Goal: Entertainment & Leisure: Consume media (video, audio)

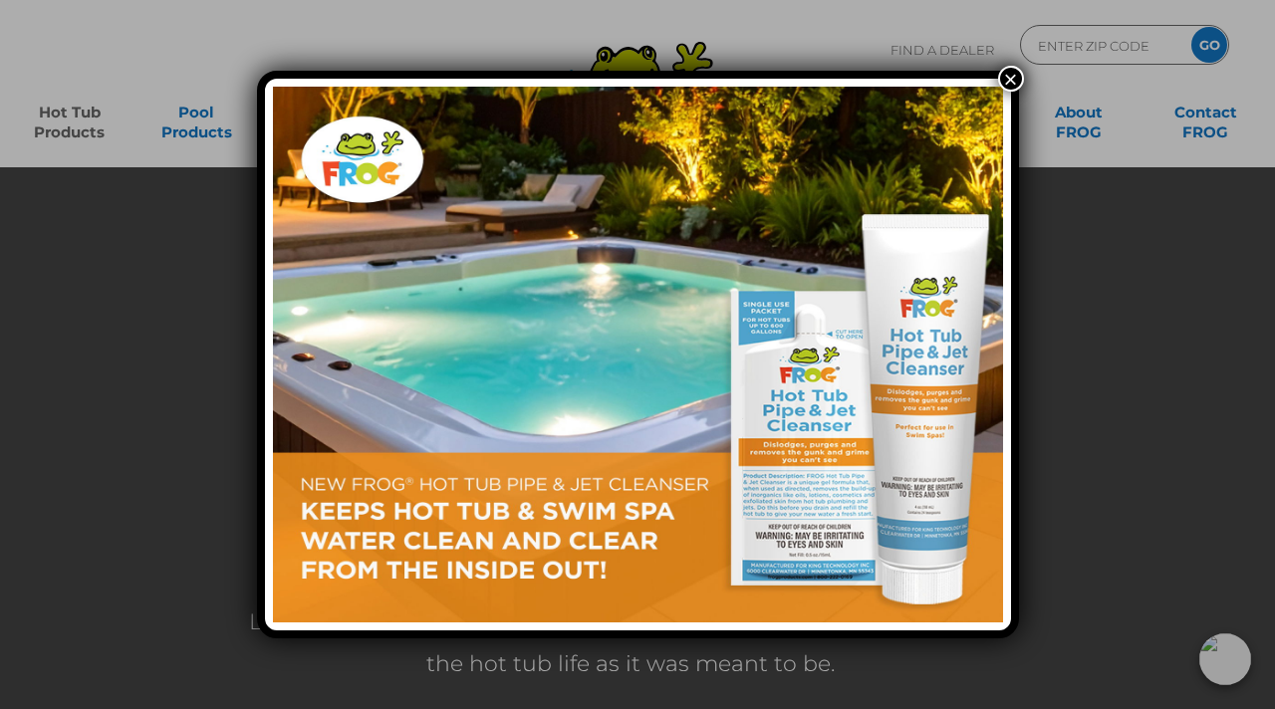
click at [1005, 84] on button "×" at bounding box center [1011, 79] width 26 height 26
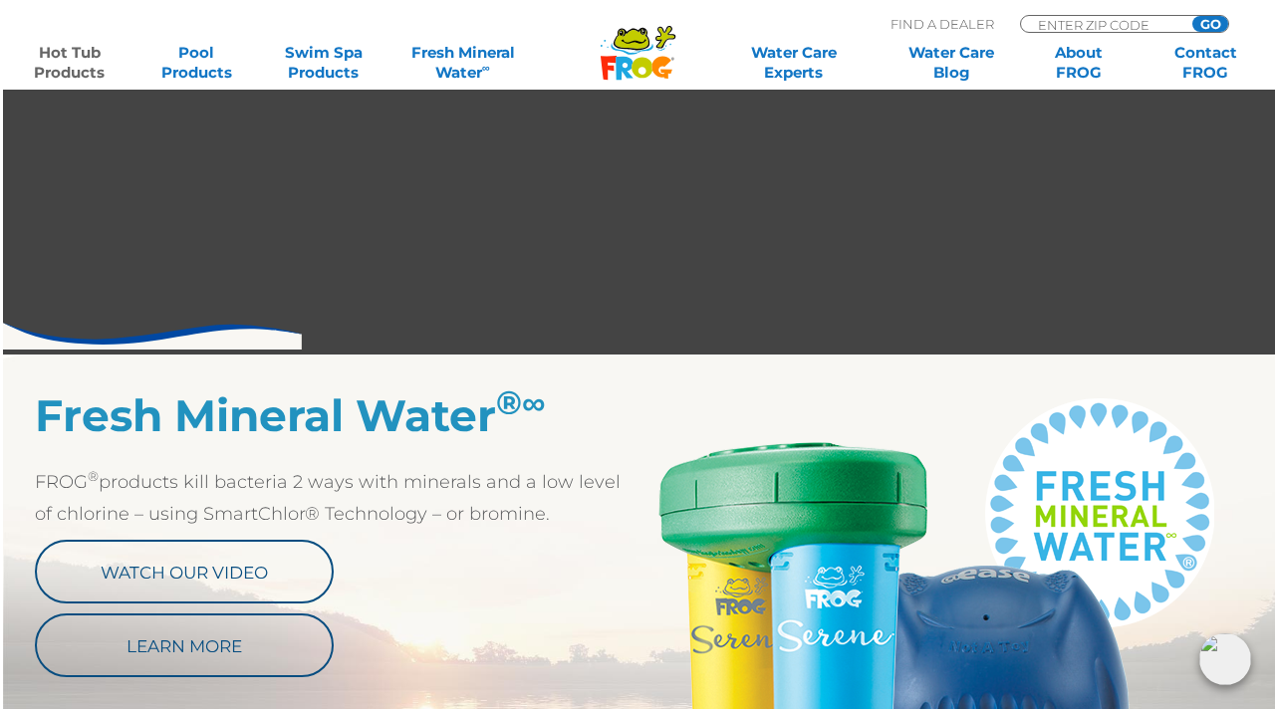
scroll to position [769, 5]
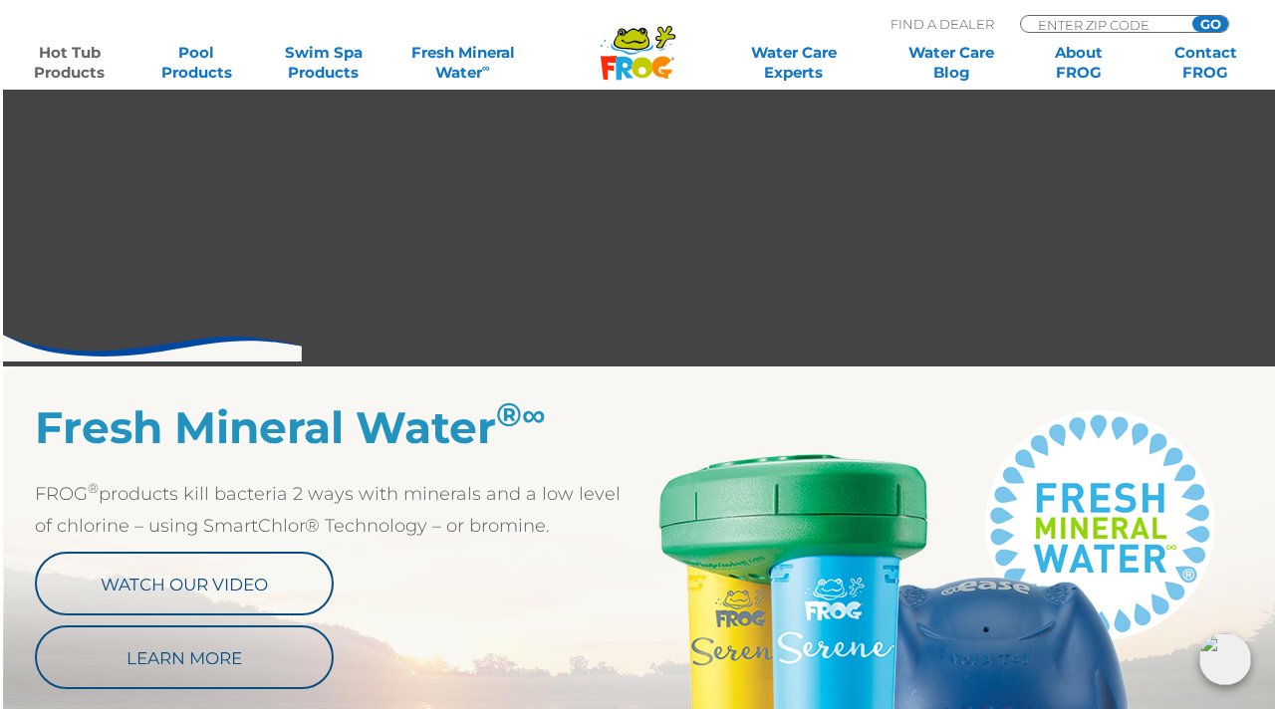
click at [71, 55] on link "Hot Tub Products" at bounding box center [69, 63] width 99 height 40
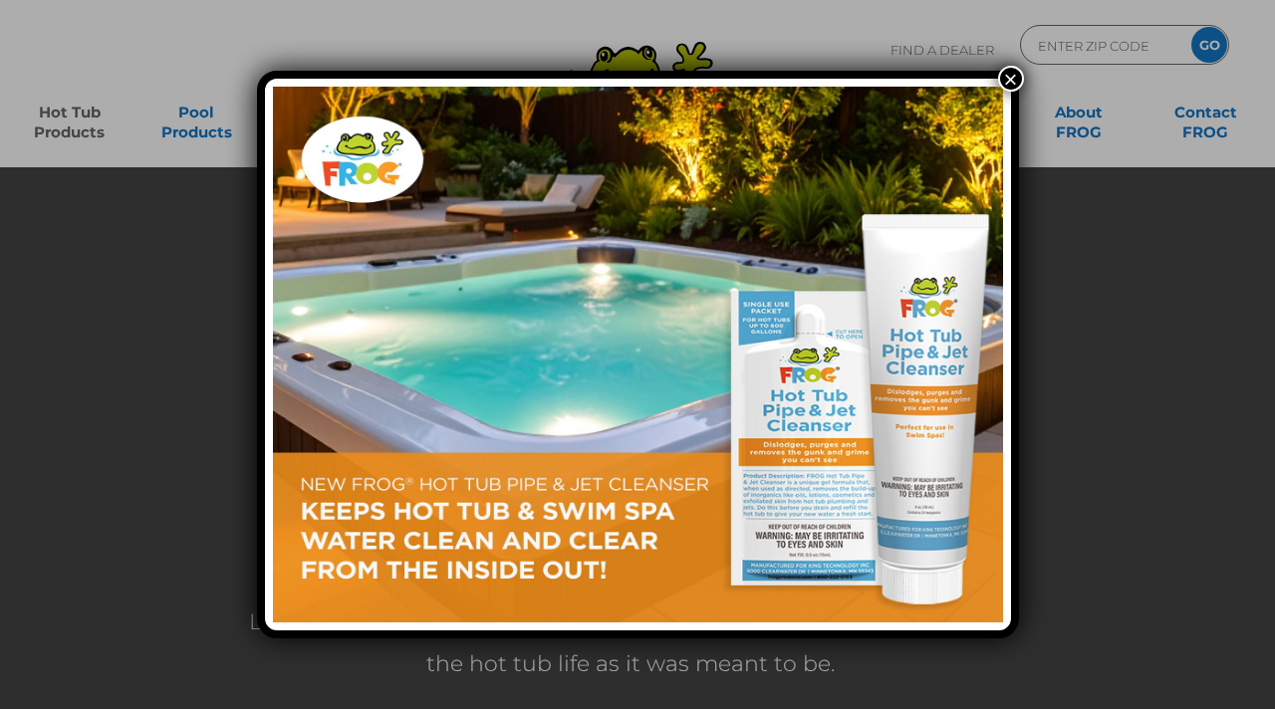
click at [1009, 78] on button "×" at bounding box center [1011, 79] width 26 height 26
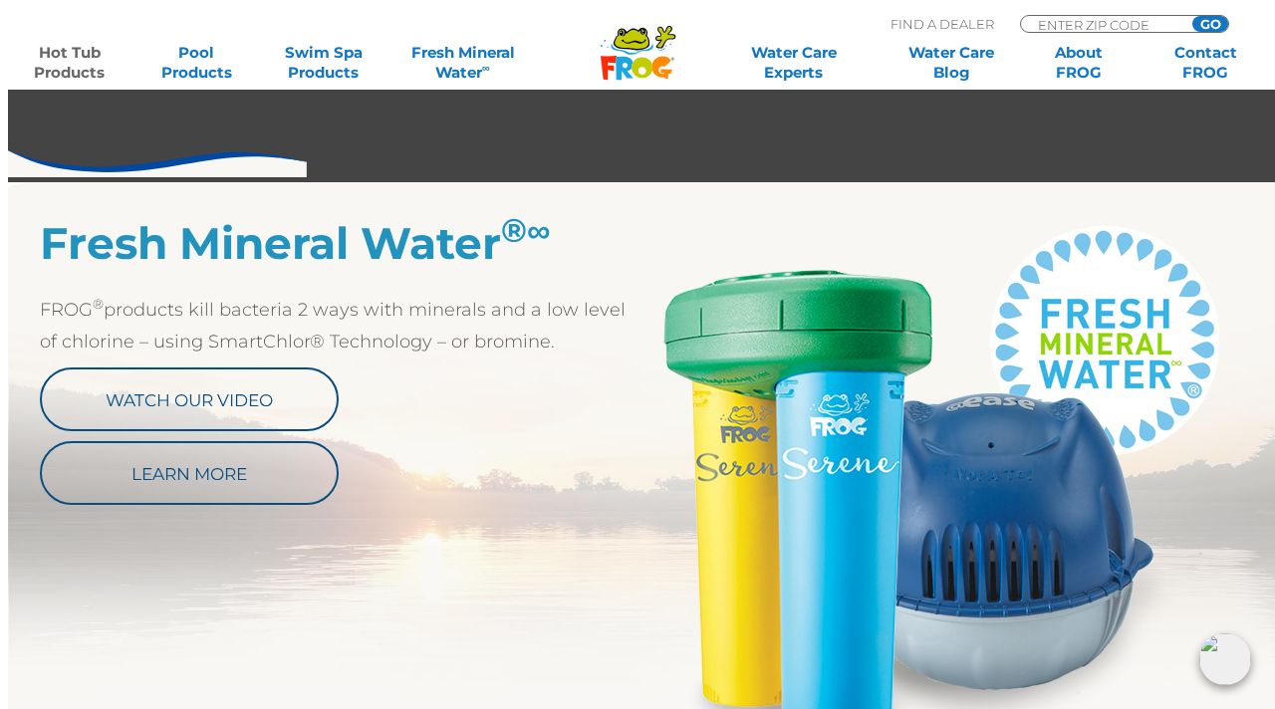
scroll to position [965, 0]
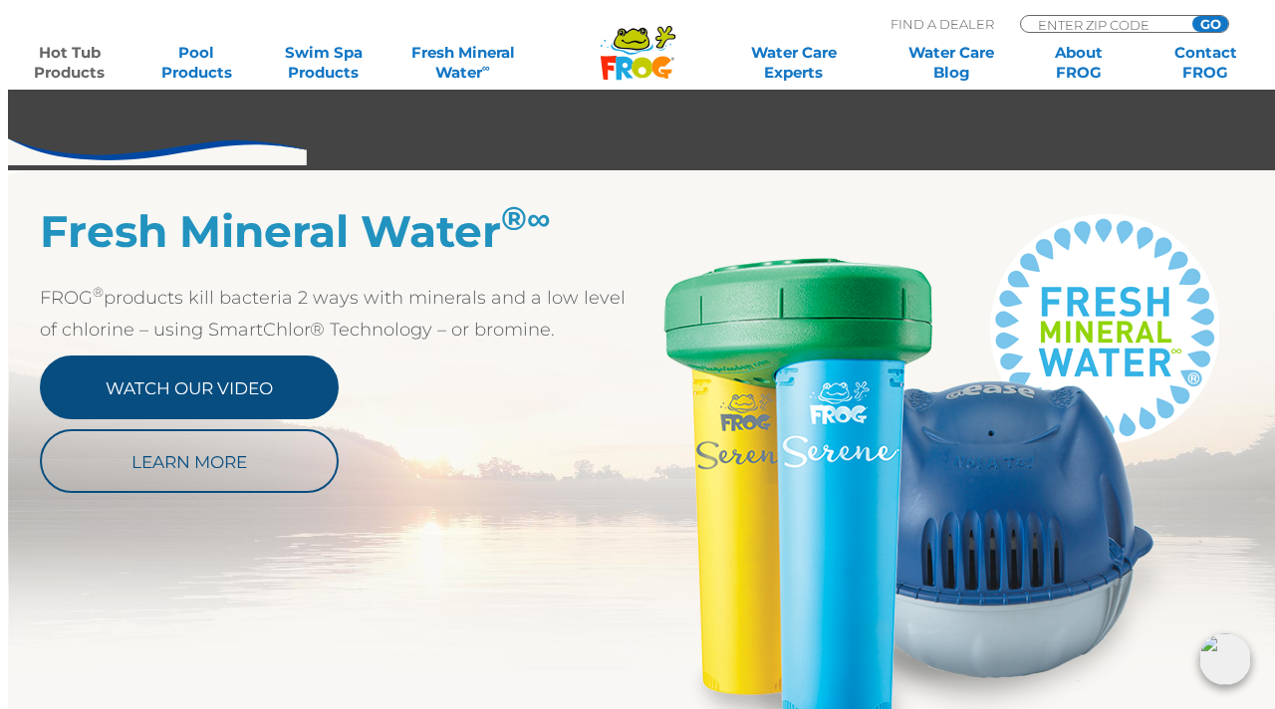
click at [182, 373] on link "Watch Our Video" at bounding box center [189, 388] width 299 height 64
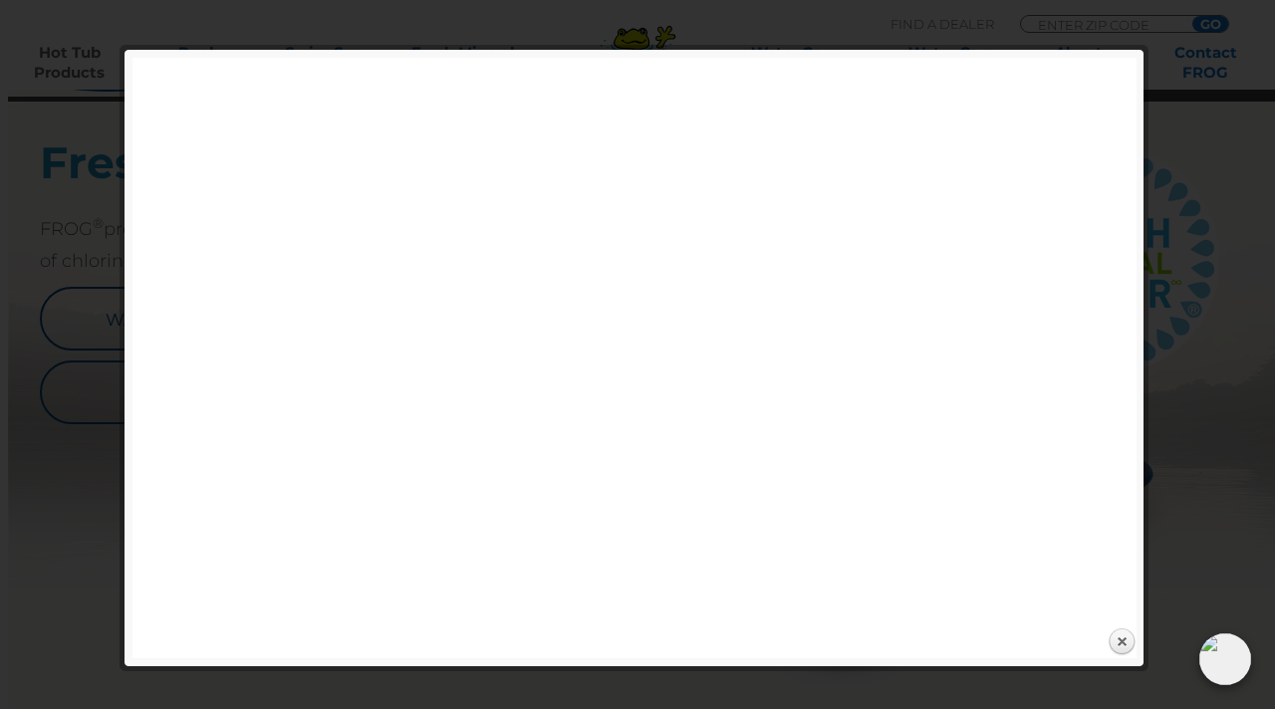
scroll to position [1037, 0]
